Goal: Information Seeking & Learning: Learn about a topic

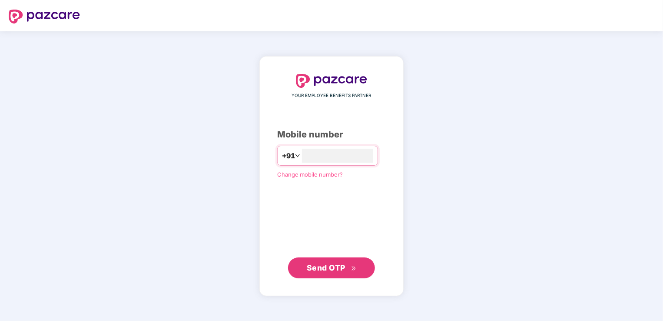
type input "*"
type input "**********"
click at [314, 266] on span "Send OTP" at bounding box center [326, 267] width 39 height 9
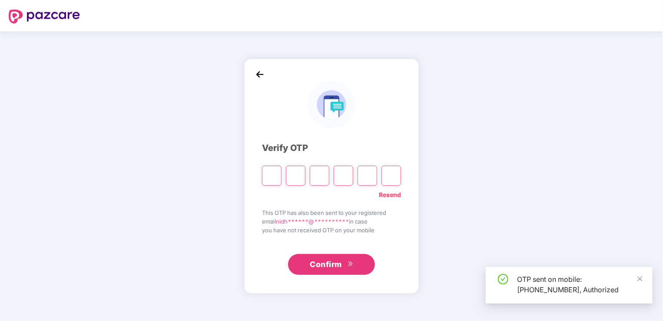
click at [273, 175] on input "Please enter verification code. Digit 1" at bounding box center [272, 175] width 20 height 20
type input "*"
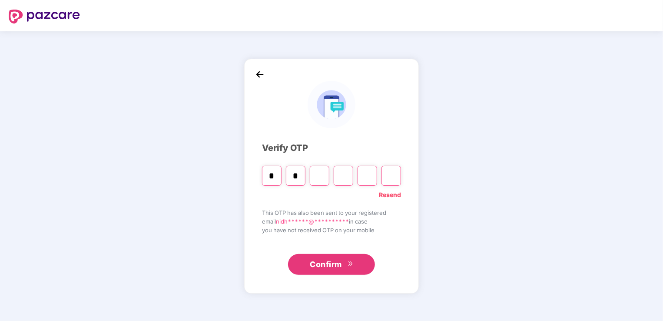
type input "*"
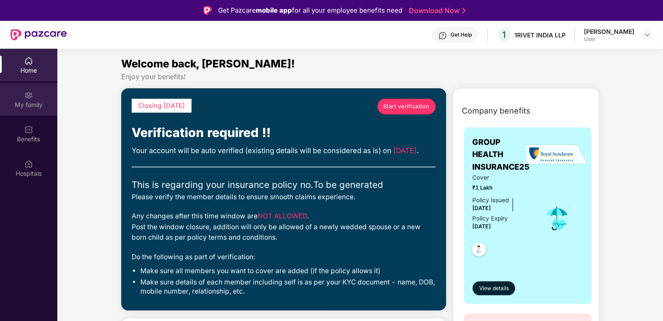
click at [21, 109] on div "My family" at bounding box center [28, 99] width 57 height 33
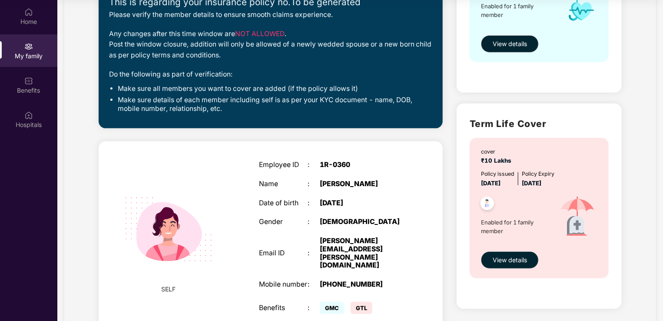
scroll to position [199, 0]
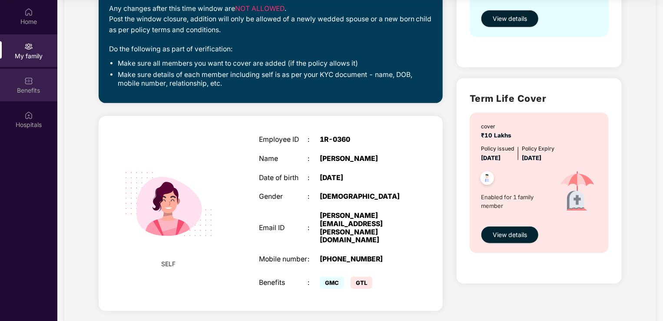
click at [26, 87] on div "Benefits" at bounding box center [28, 90] width 57 height 9
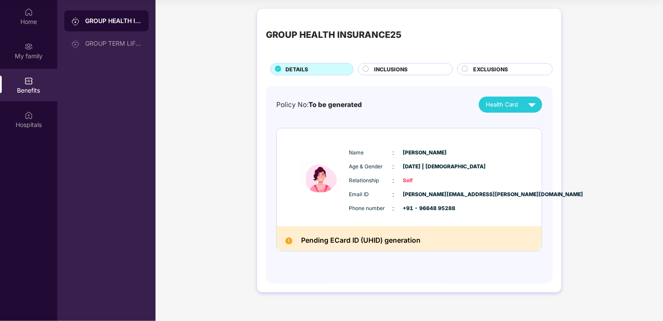
click at [408, 71] on div "INCLUSIONS" at bounding box center [409, 70] width 78 height 10
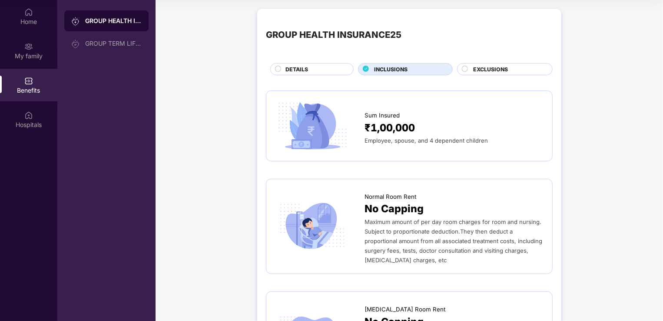
click at [155, 125] on div "GROUP HEALTH INSURANCE25 GROUP TERM LIFE INSURANCE" at bounding box center [106, 160] width 98 height 321
click at [123, 43] on div "GROUP TERM LIFE INSURANCE" at bounding box center [113, 43] width 56 height 7
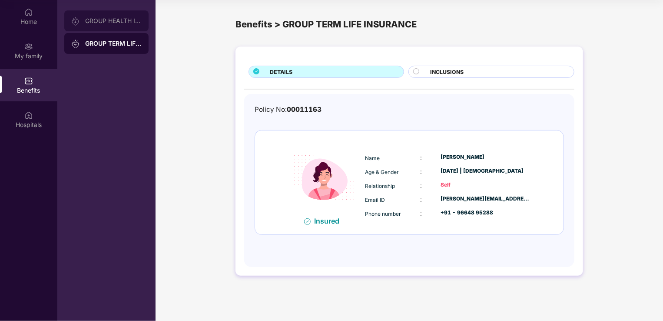
click at [114, 20] on div "GROUP HEALTH INSURANCE25" at bounding box center [113, 20] width 56 height 7
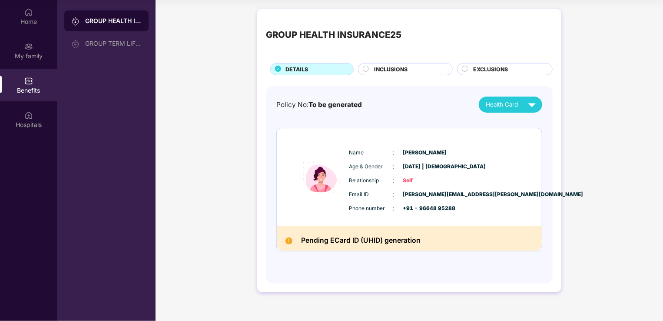
click at [493, 69] on span "EXCLUSIONS" at bounding box center [490, 69] width 35 height 8
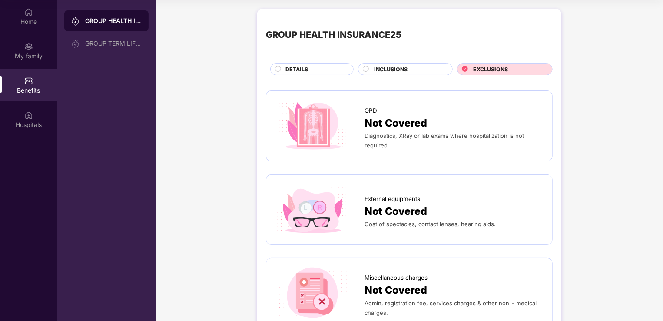
click at [306, 69] on span "DETAILS" at bounding box center [296, 69] width 23 height 8
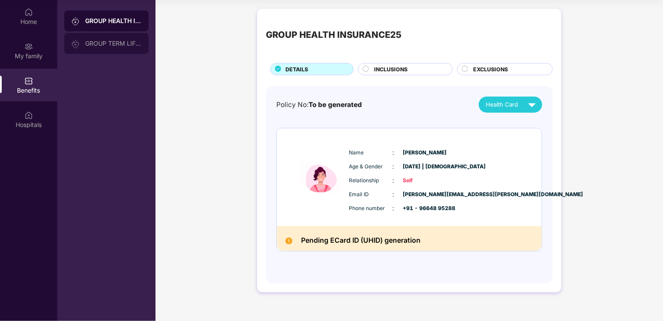
click at [118, 44] on div "GROUP TERM LIFE INSURANCE" at bounding box center [113, 43] width 56 height 7
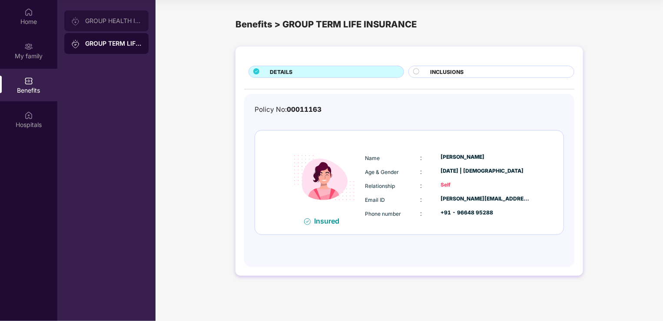
click at [112, 17] on div "GROUP HEALTH INSURANCE25" at bounding box center [106, 20] width 84 height 21
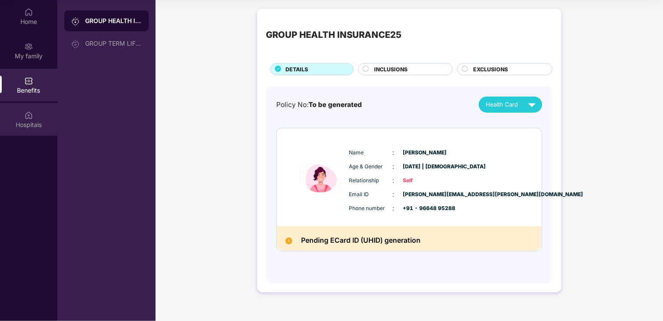
click at [21, 128] on div "Hospitals" at bounding box center [28, 124] width 57 height 9
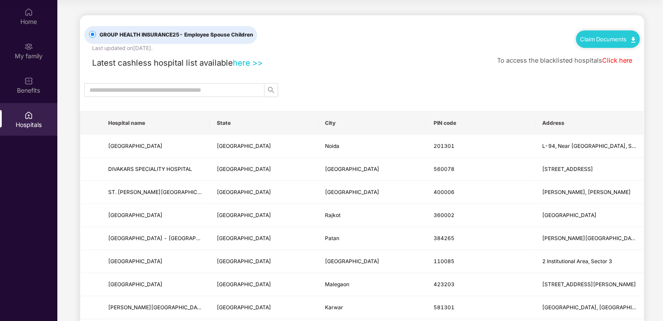
click at [154, 60] on span "Latest cashless hospital list available" at bounding box center [162, 63] width 141 height 10
click at [380, 66] on div "Latest cashless hospital list available here >> To access the blacklisted hospi…" at bounding box center [362, 60] width 556 height 17
click at [23, 19] on div "Home" at bounding box center [28, 21] width 57 height 9
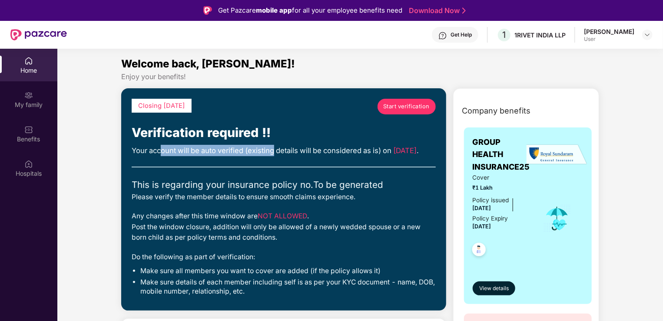
drag, startPoint x: 161, startPoint y: 149, endPoint x: 273, endPoint y: 149, distance: 112.5
click at [273, 149] on div "Your account will be auto verified (existing details will be considered as is) …" at bounding box center [284, 150] width 304 height 11
click at [271, 149] on div "Your account will be auto verified (existing details will be considered as is) …" at bounding box center [284, 150] width 304 height 11
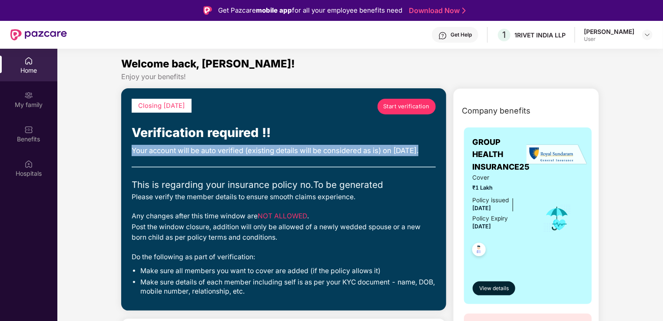
click at [271, 149] on div "Your account will be auto verified (existing details will be considered as is) …" at bounding box center [284, 150] width 304 height 11
drag, startPoint x: 271, startPoint y: 149, endPoint x: 257, endPoint y: 168, distance: 23.5
click at [257, 168] on div "Closing [DATE] Start verification Verification required !! Your account will be…" at bounding box center [284, 200] width 304 height 202
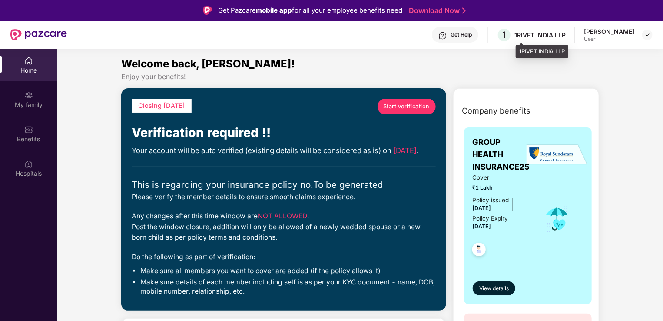
click at [551, 37] on div "1RIVET INDIA LLP" at bounding box center [539, 35] width 51 height 8
drag, startPoint x: 541, startPoint y: 35, endPoint x: 532, endPoint y: 37, distance: 9.8
click at [541, 35] on div "1RIVET INDIA LLP" at bounding box center [539, 35] width 51 height 8
click at [512, 37] on span "1" at bounding box center [503, 34] width 15 height 15
click at [646, 36] on img at bounding box center [647, 34] width 7 height 7
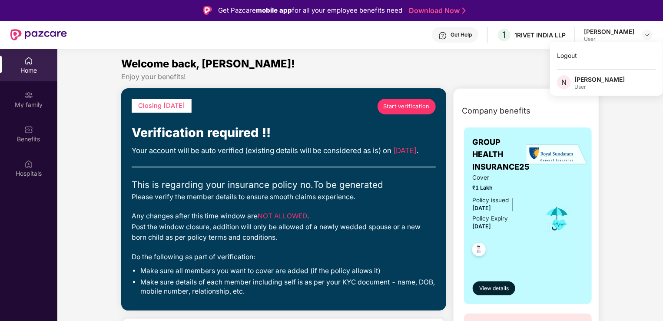
click at [585, 88] on div "User" at bounding box center [599, 86] width 50 height 7
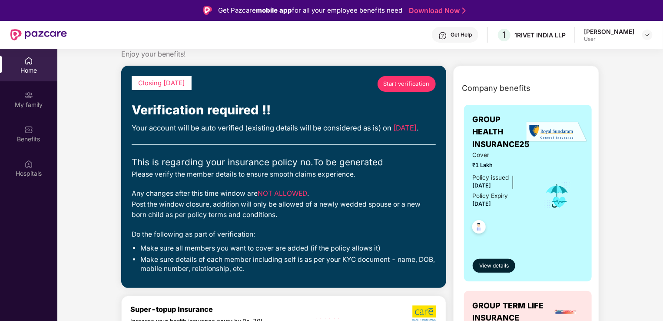
scroll to position [43, 0]
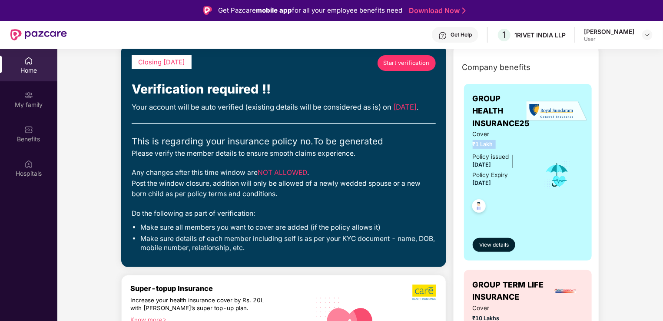
drag, startPoint x: 472, startPoint y: 145, endPoint x: 507, endPoint y: 143, distance: 35.2
click at [507, 143] on span "₹1 Lakh" at bounding box center [502, 144] width 59 height 9
drag, startPoint x: 507, startPoint y: 143, endPoint x: 519, endPoint y: 148, distance: 13.1
click at [519, 148] on span "₹1 Lakh" at bounding box center [502, 144] width 59 height 9
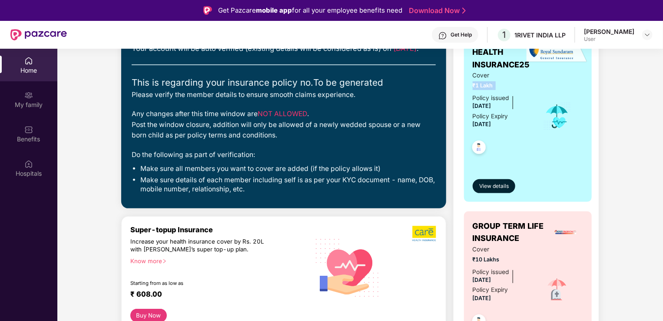
scroll to position [87, 0]
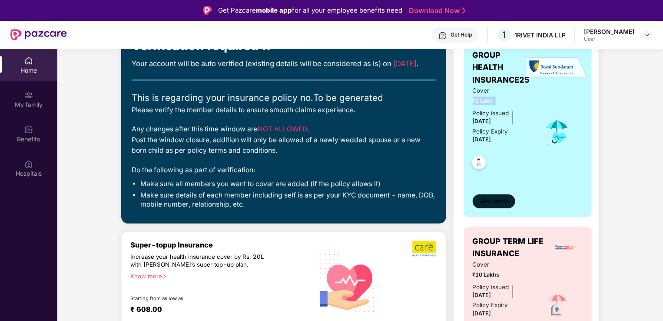
click at [506, 202] on span "View details" at bounding box center [494, 201] width 30 height 8
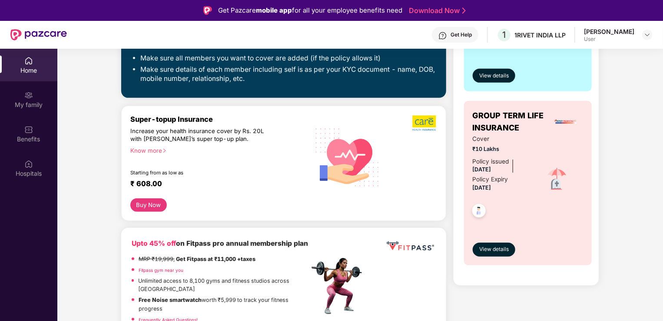
scroll to position [261, 0]
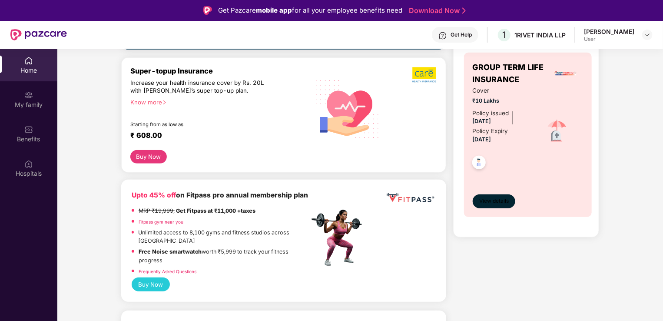
click at [506, 204] on span "View details" at bounding box center [494, 201] width 30 height 8
